Goal: Information Seeking & Learning: Compare options

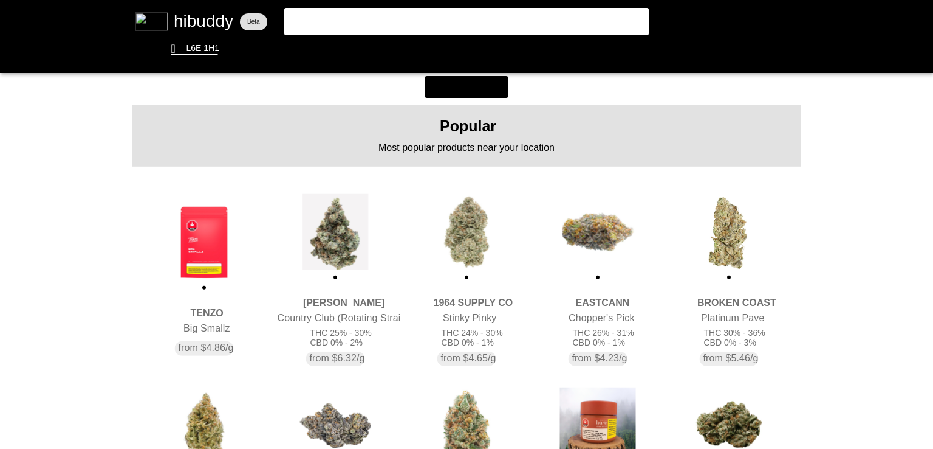
click at [202, 222] on flt-glass-pane at bounding box center [466, 224] width 933 height 449
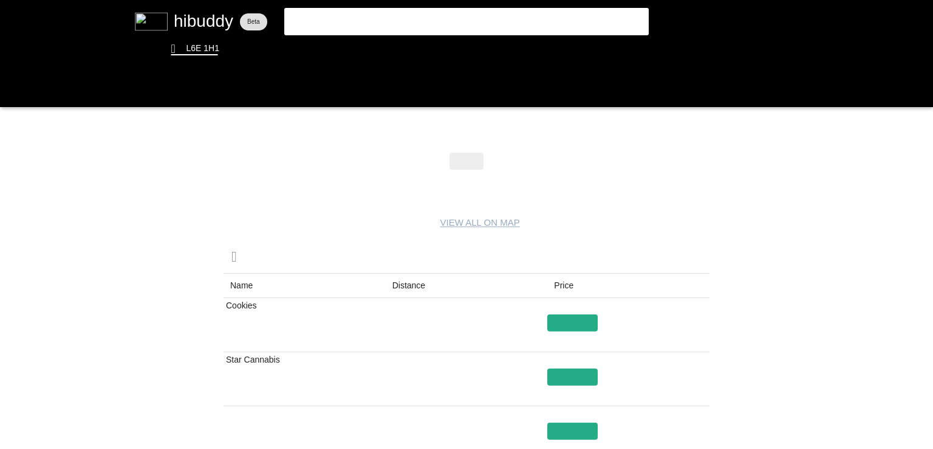
click at [412, 291] on flt-glass-pane at bounding box center [466, 224] width 933 height 449
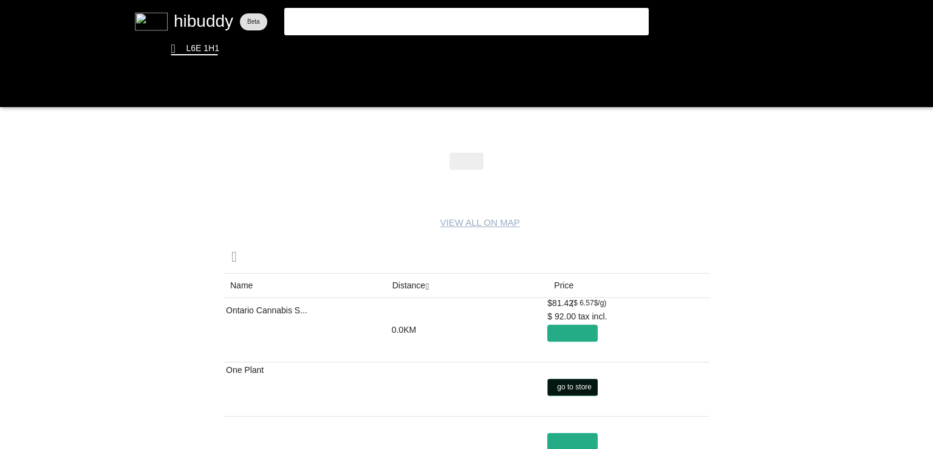
click at [566, 388] on flt-glass-pane at bounding box center [466, 224] width 933 height 449
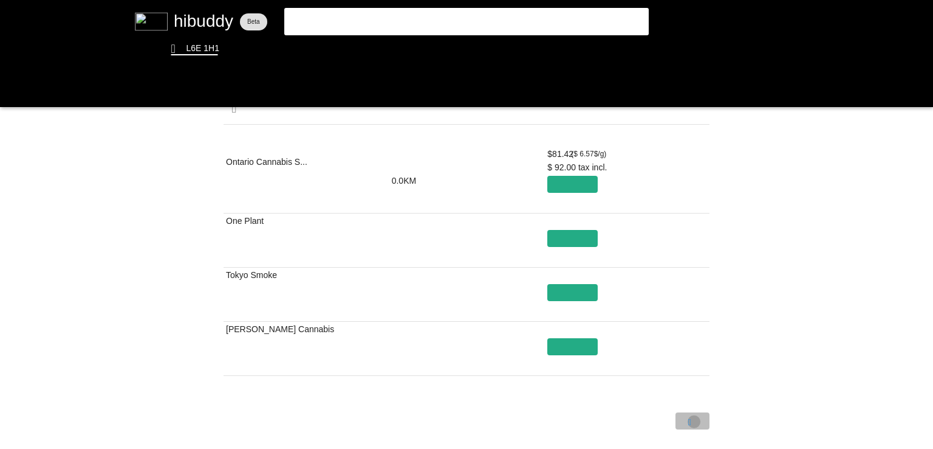
click at [694, 421] on flt-glass-pane at bounding box center [466, 224] width 933 height 449
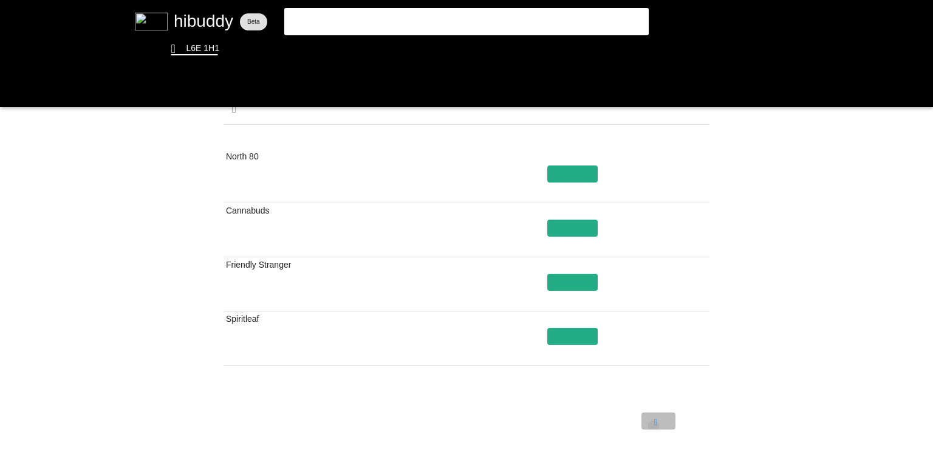
click at [654, 426] on flt-glass-pane at bounding box center [466, 224] width 933 height 449
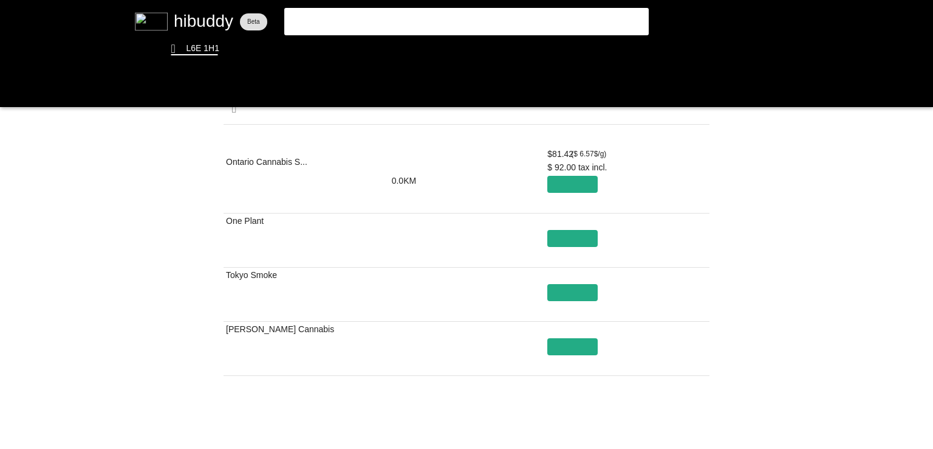
click at [346, 61] on flt-glass-pane at bounding box center [466, 224] width 933 height 449
click at [346, 55] on flt-glass-pane at bounding box center [466, 224] width 933 height 449
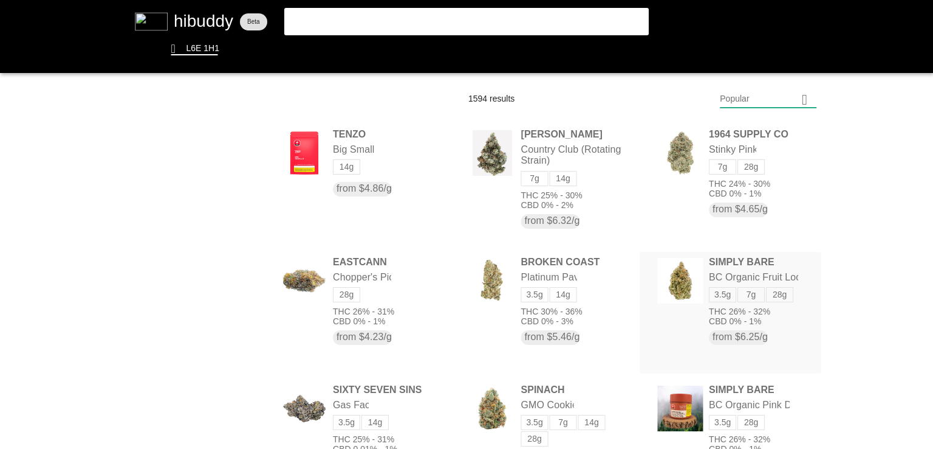
click at [744, 270] on flt-glass-pane at bounding box center [466, 224] width 933 height 449
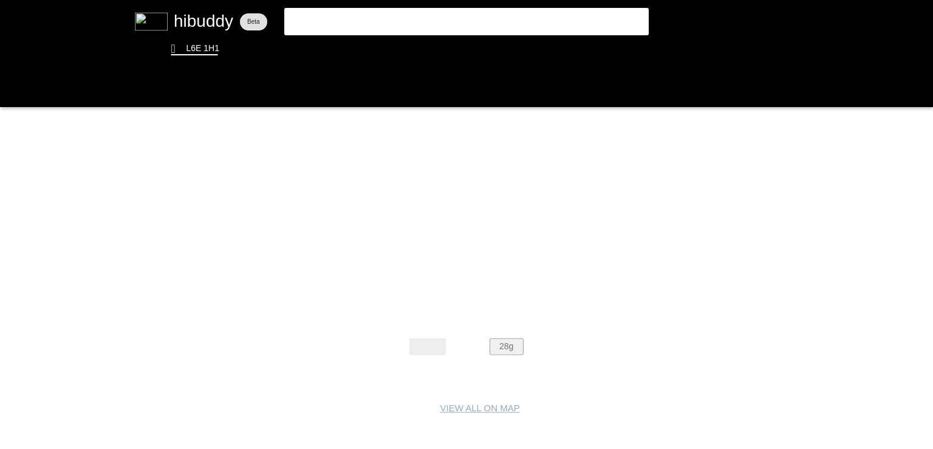
click at [502, 348] on flt-glass-pane at bounding box center [466, 224] width 933 height 449
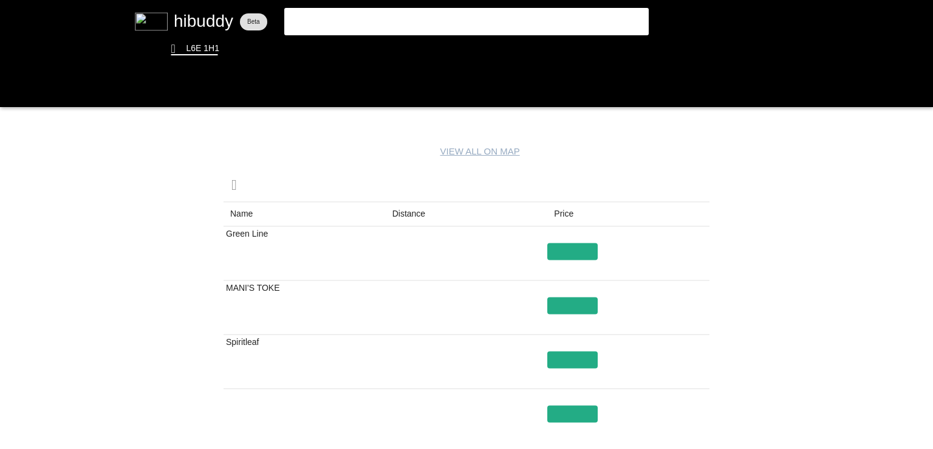
click at [394, 217] on flt-glass-pane at bounding box center [466, 224] width 933 height 449
click at [355, 48] on flt-glass-pane at bounding box center [466, 224] width 933 height 449
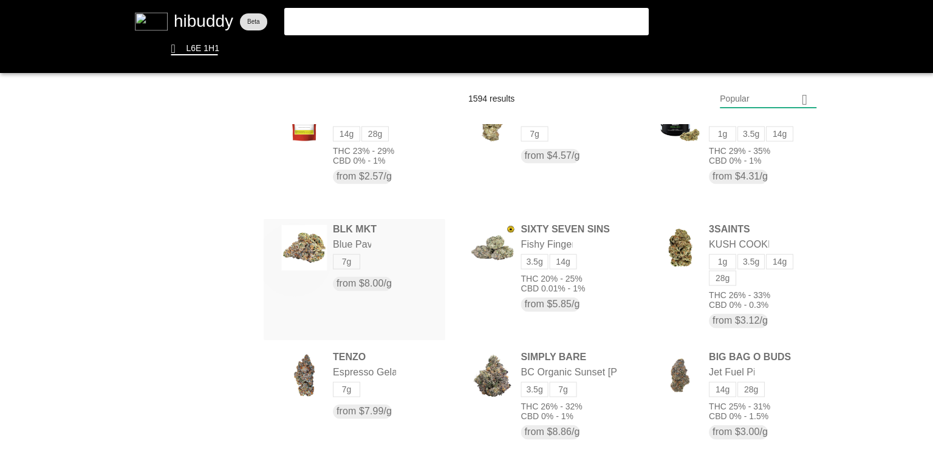
click at [291, 258] on flt-glass-pane at bounding box center [466, 224] width 933 height 449
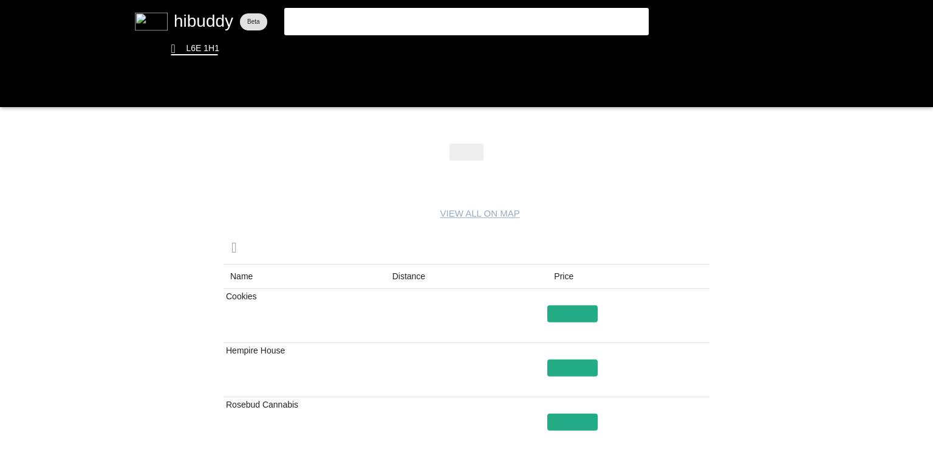
click at [400, 276] on flt-glass-pane at bounding box center [466, 224] width 933 height 449
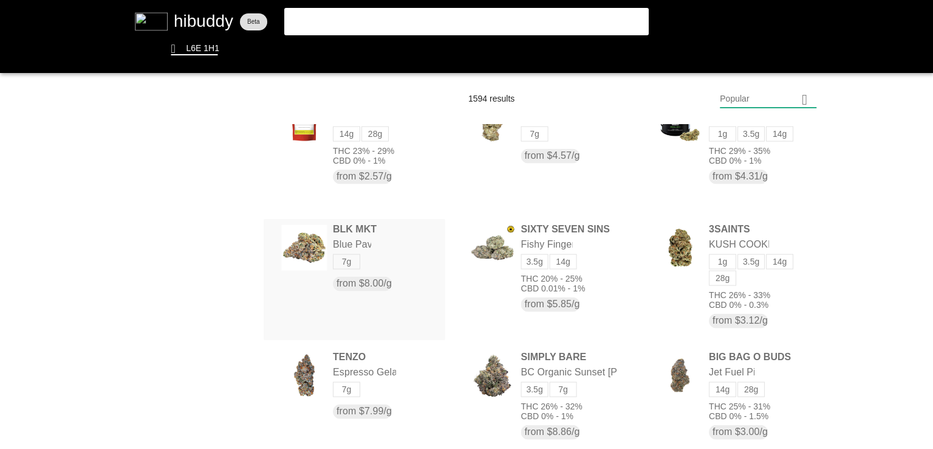
click at [365, 232] on flt-glass-pane at bounding box center [466, 224] width 933 height 449
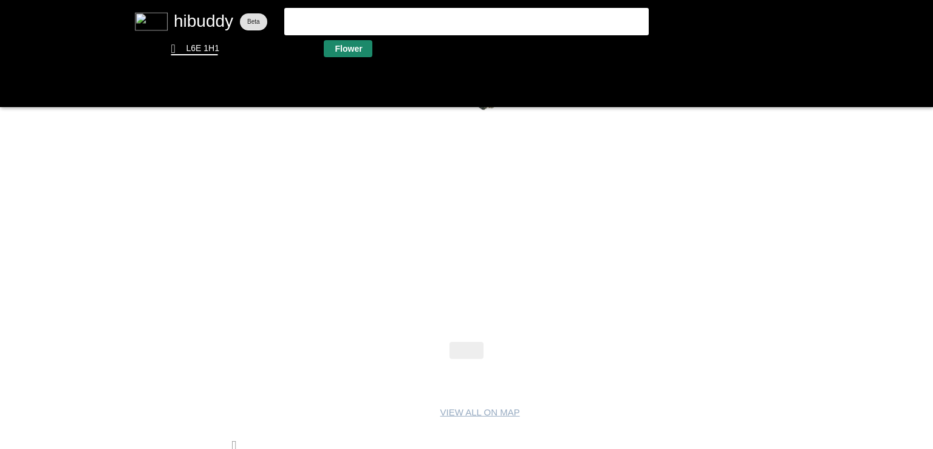
click at [355, 51] on flt-glass-pane at bounding box center [466, 224] width 933 height 449
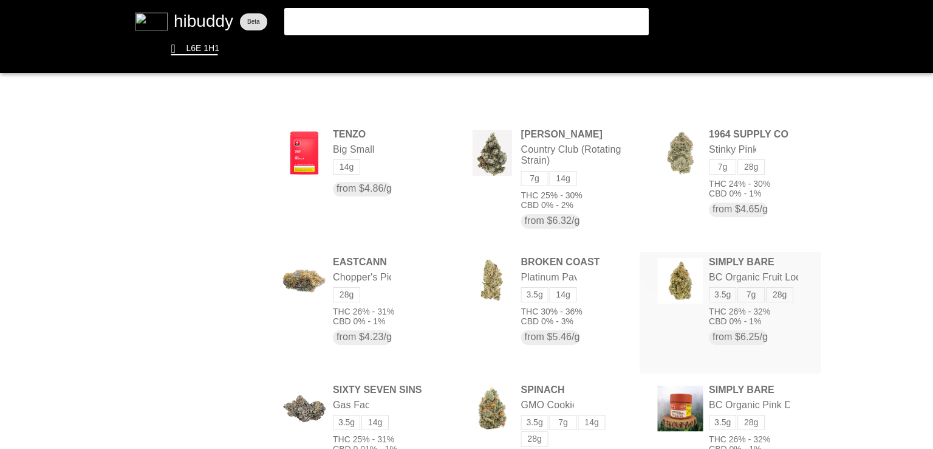
click at [671, 260] on flt-glass-pane at bounding box center [466, 224] width 933 height 449
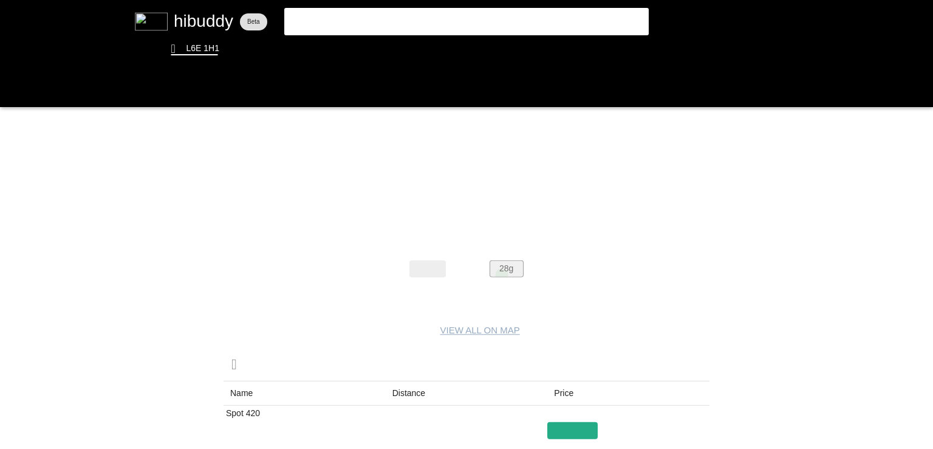
click at [501, 275] on flt-glass-pane at bounding box center [466, 224] width 933 height 449
